Goal: Information Seeking & Learning: Learn about a topic

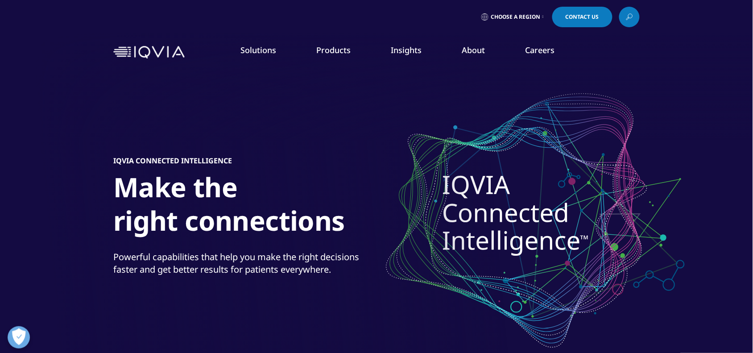
drag, startPoint x: 609, startPoint y: 5, endPoint x: 202, endPoint y: 99, distance: 417.4
click at [202, 99] on div "IQVIA Connected Intelligence Make the right connections Powerful capabilities t…" at bounding box center [376, 218] width 526 height 303
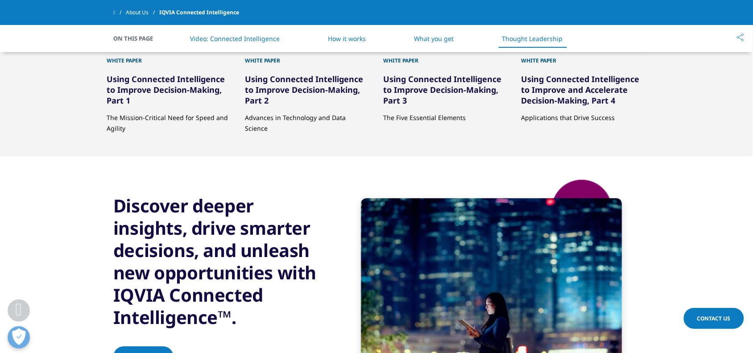
scroll to position [1840, 0]
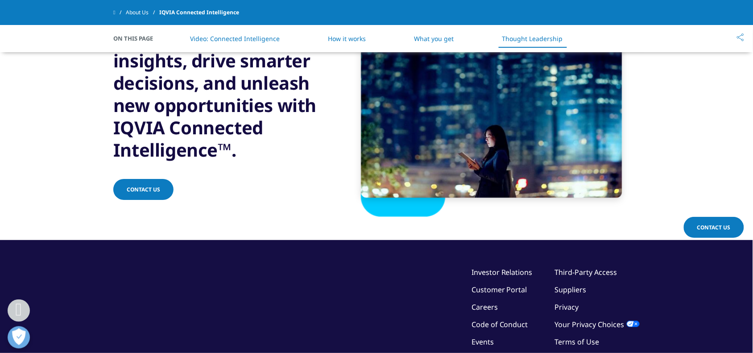
click at [346, 41] on link "How it works" at bounding box center [347, 38] width 38 height 8
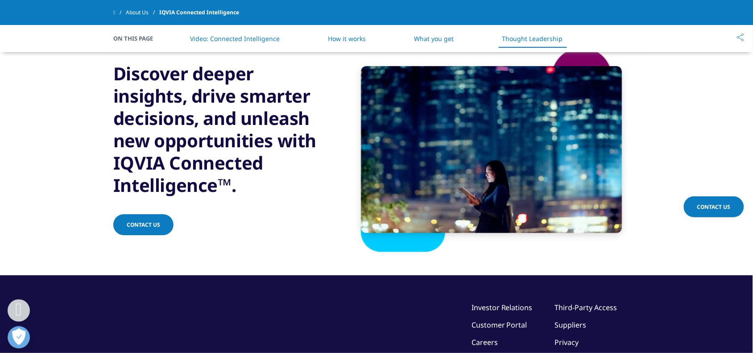
scroll to position [1860, 0]
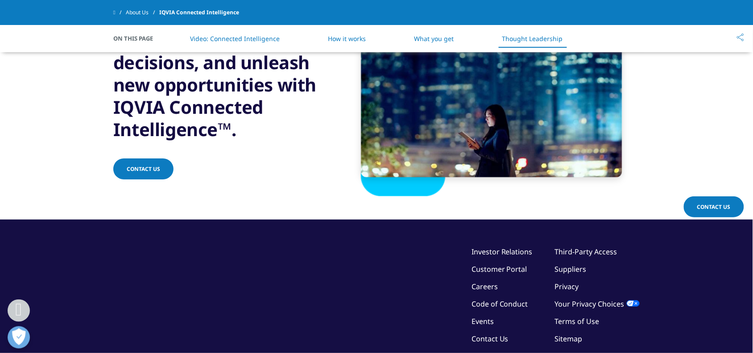
drag, startPoint x: 493, startPoint y: 283, endPoint x: 485, endPoint y: 285, distance: 8.1
click at [493, 282] on link "Careers" at bounding box center [484, 286] width 26 height 10
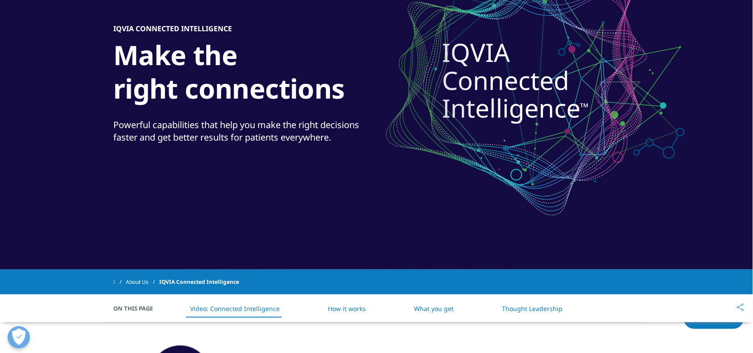
scroll to position [0, 0]
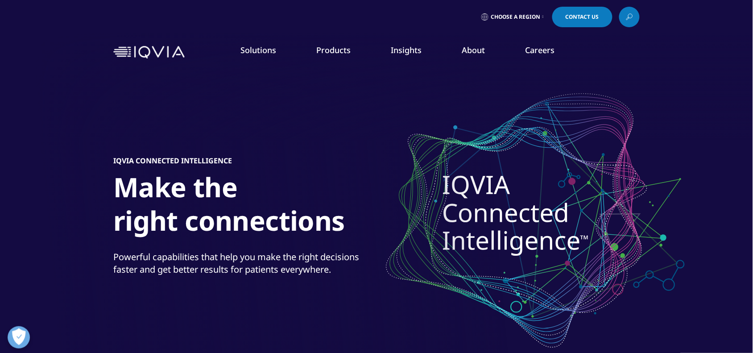
click at [509, 21] on link "Choose a Region" at bounding box center [512, 17] width 66 height 21
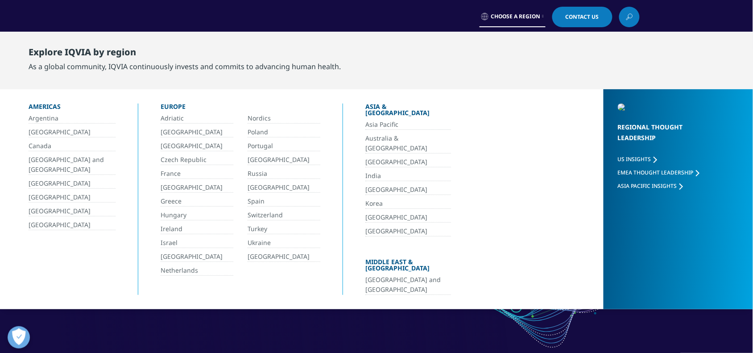
click at [43, 115] on link "Argentina" at bounding box center [72, 118] width 87 height 10
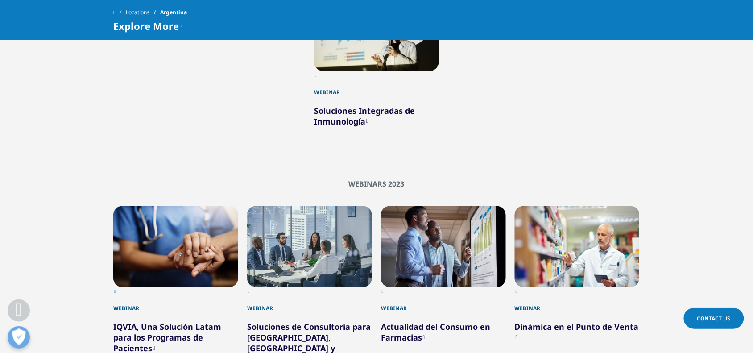
scroll to position [446, 0]
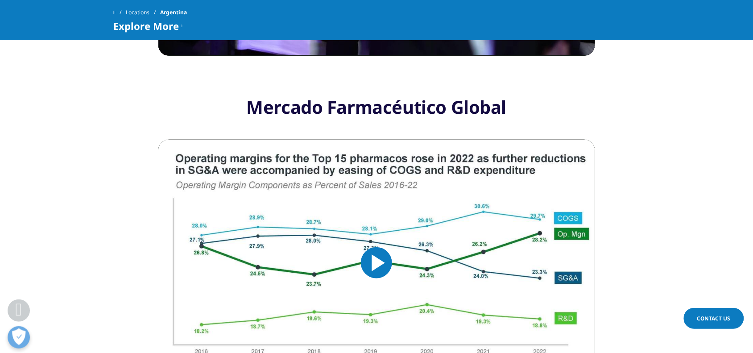
scroll to position [1171, 0]
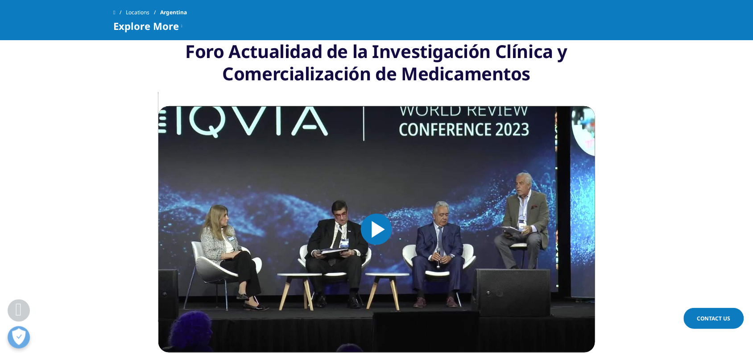
click at [415, 320] on div "Mercado Farmacéutico Global Video Player is loading. Play Video Play Skip Backw…" at bounding box center [376, 225] width 437 height 370
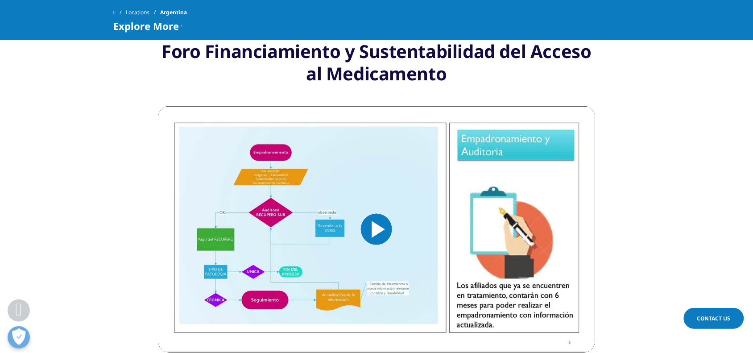
drag, startPoint x: 737, startPoint y: 1, endPoint x: 107, endPoint y: 145, distance: 645.6
click at [97, 239] on section "Mercado Farmacéutico Global Video Player is loading. Play Video Play Skip Backw…" at bounding box center [376, 245] width 753 height 410
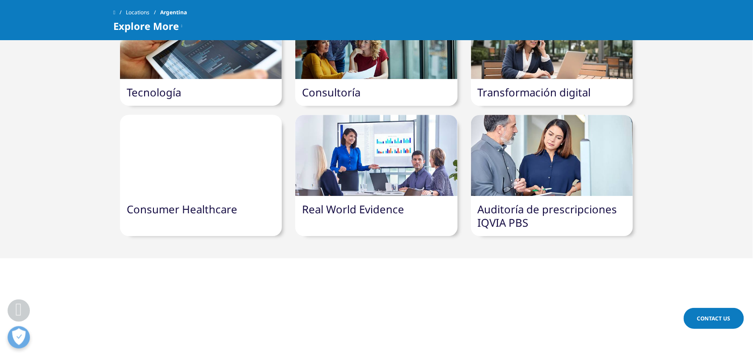
scroll to position [1561, 0]
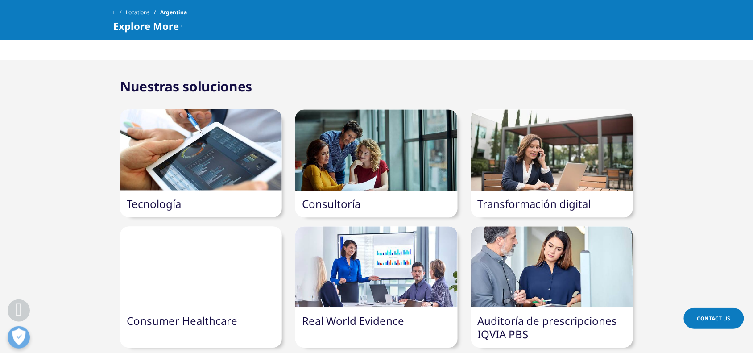
click at [384, 313] on link "Real World Evidence" at bounding box center [353, 320] width 102 height 15
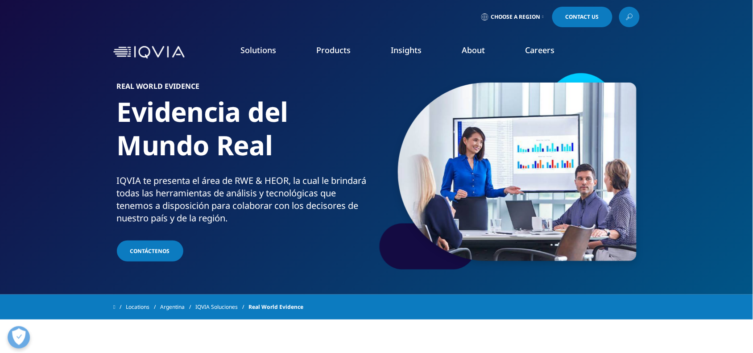
click at [289, 180] on link "Clinical Research Associates" at bounding box center [288, 178] width 157 height 10
